Goal: Task Accomplishment & Management: Use online tool/utility

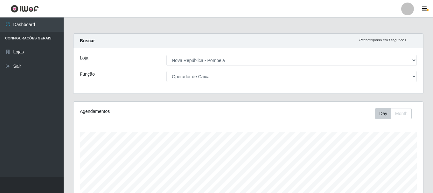
select select "64"
select select "22"
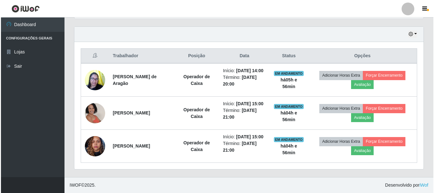
scroll to position [132, 349]
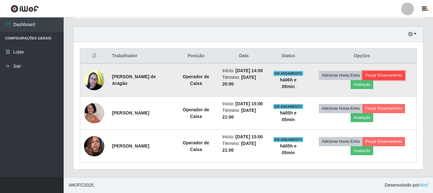
click at [378, 71] on button "Forçar Encerramento" at bounding box center [383, 75] width 43 height 9
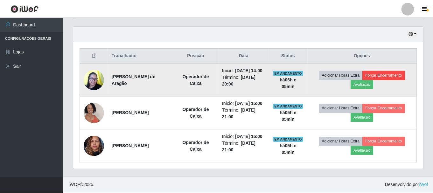
scroll to position [132, 346]
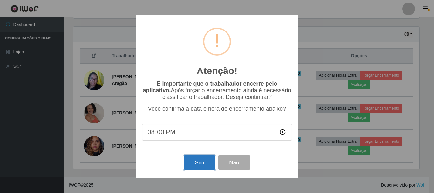
click at [200, 166] on button "Sim" at bounding box center [199, 162] width 31 height 15
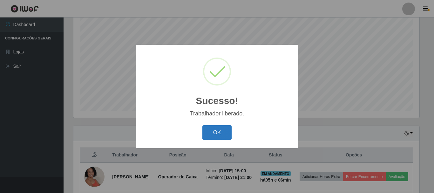
click at [221, 136] on button "OK" at bounding box center [218, 132] width 30 height 15
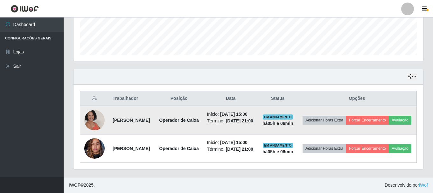
scroll to position [196, 0]
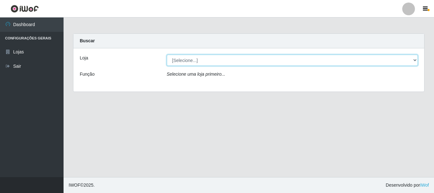
click at [411, 59] on select "[Selecione...] Nova República - Pajuçara Nova República - Pompeia" at bounding box center [292, 60] width 251 height 11
select select "64"
click at [167, 55] on select "[Selecione...] Nova República - Pajuçara Nova República - Pompeia" at bounding box center [292, 60] width 251 height 11
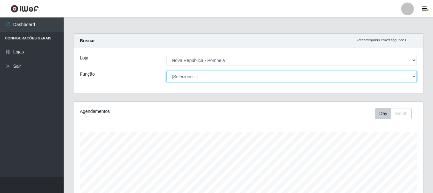
click at [412, 75] on select "[Selecione...] Balconista Operador de Caixa Recepcionista Repositor" at bounding box center [291, 76] width 250 height 11
select select "22"
click at [166, 71] on select "[Selecione...] Balconista Operador de Caixa Recepcionista Repositor" at bounding box center [291, 76] width 250 height 11
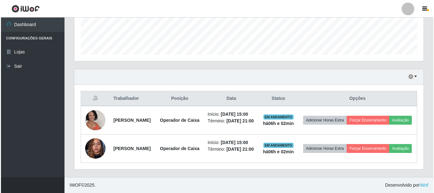
scroll to position [182, 0]
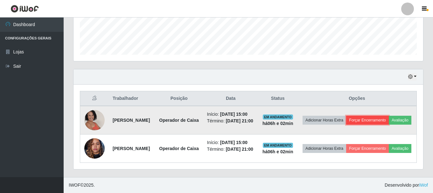
click at [389, 116] on button "Forçar Encerramento" at bounding box center [367, 120] width 43 height 9
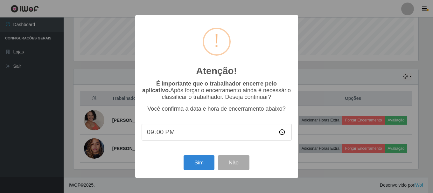
scroll to position [132, 346]
click at [204, 166] on button "Sim" at bounding box center [199, 162] width 31 height 15
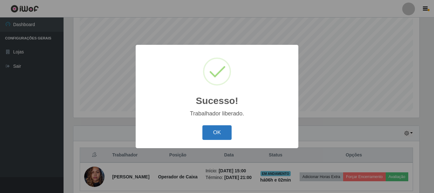
click at [221, 133] on button "OK" at bounding box center [218, 132] width 30 height 15
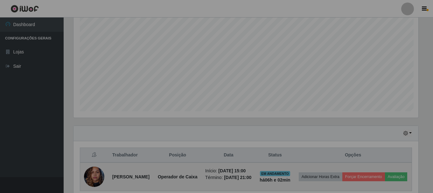
scroll to position [132, 349]
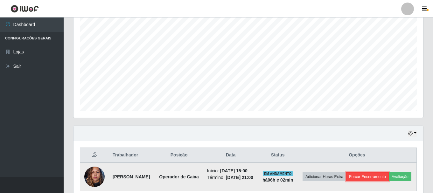
click at [385, 175] on button "Forçar Encerramento" at bounding box center [367, 176] width 43 height 9
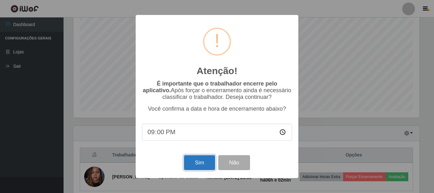
click at [195, 161] on button "Sim" at bounding box center [199, 162] width 31 height 15
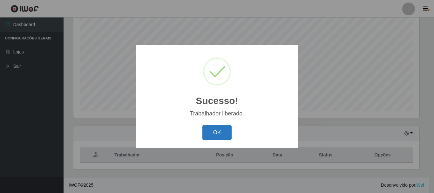
click at [224, 136] on button "OK" at bounding box center [218, 132] width 30 height 15
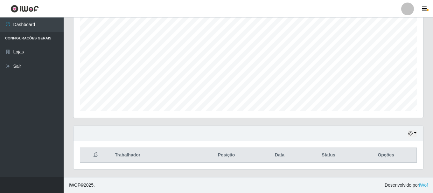
scroll to position [83, 0]
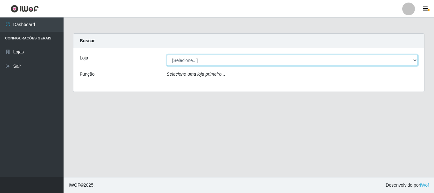
click at [212, 63] on select "[Selecione...] Nova República - Pajuçara Nova República - Pompeia" at bounding box center [292, 60] width 251 height 11
select select "64"
click at [167, 55] on select "[Selecione...] Nova República - Pajuçara Nova República - Pompeia" at bounding box center [292, 60] width 251 height 11
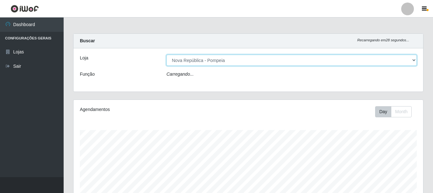
scroll to position [132, 349]
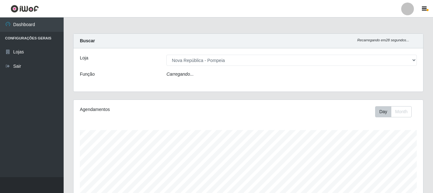
click at [216, 75] on div "Carregando..." at bounding box center [292, 75] width 260 height 9
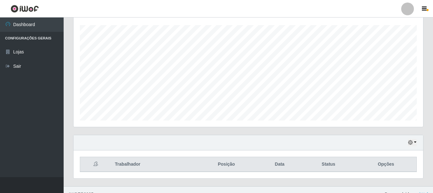
scroll to position [116, 0]
